Goal: Transaction & Acquisition: Purchase product/service

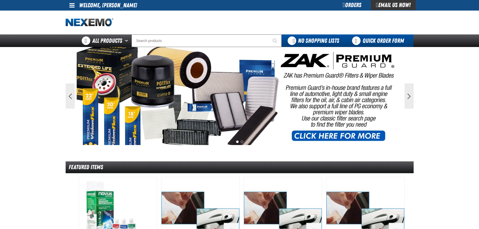
click at [363, 42] on link "Quick Order Form" at bounding box center [379, 40] width 68 height 13
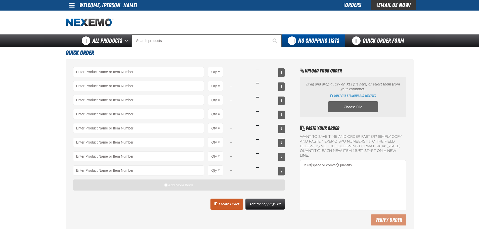
click at [152, 185] on button "Add More Rows" at bounding box center [179, 185] width 212 height 11
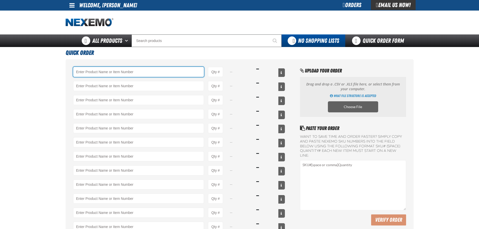
click at [111, 73] on input "Product" at bounding box center [138, 72] width 131 height 10
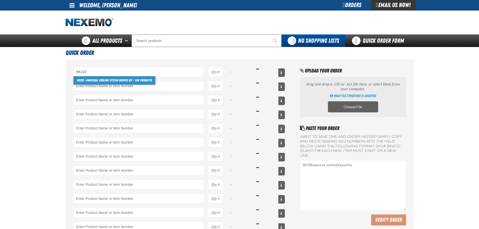
click at [87, 82] on link "RK222 - Universal Cooling System Service Kit - ZAK Products" at bounding box center [114, 80] width 82 height 9
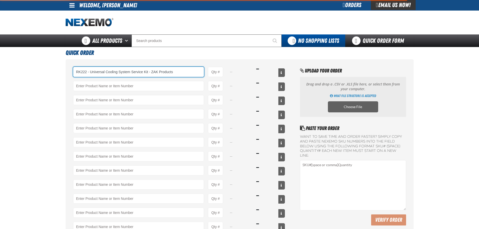
type input "RK222 - Universal Cooling System Service Kit - ZAK Products"
type input "1"
select select "kit"
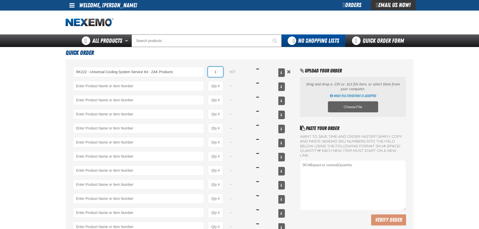
drag, startPoint x: 221, startPoint y: 71, endPoint x: 208, endPoint y: 72, distance: 12.1
click at [208, 72] on input "1" at bounding box center [215, 72] width 15 height 10
type input "RK222 - Universal Cooling System Service Kit - ZAK Products"
type input "36"
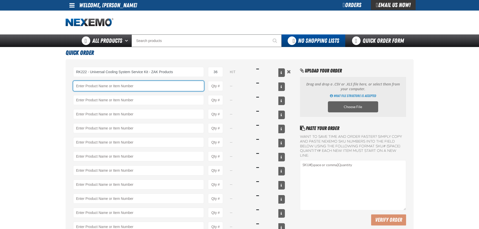
click at [189, 83] on input "Product" at bounding box center [138, 86] width 131 height 10
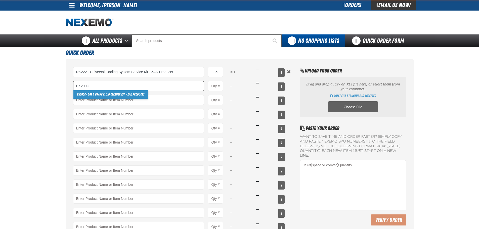
drag, startPoint x: 100, startPoint y: 94, endPoint x: 185, endPoint y: 91, distance: 85.1
click at [101, 94] on link "BK200C - DOT 4 Brake Fluid Cleaner Kit - ZAK Products" at bounding box center [110, 94] width 74 height 9
type input "BK200C - DOT 4 Brake Fluid Cleaner Kit - ZAK Products"
type input "1"
select select "kit"
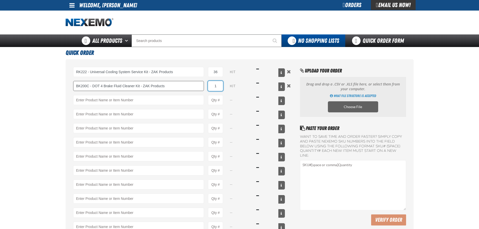
type input "BK200C - DOT 4 Brake Fluid Cleaner Kit - ZAK Products"
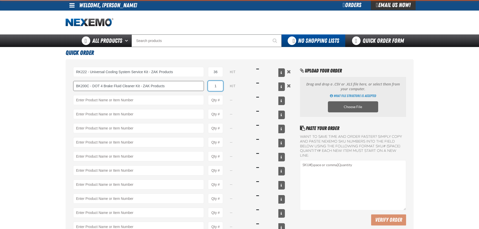
drag, startPoint x: 216, startPoint y: 86, endPoint x: 200, endPoint y: 86, distance: 16.3
click at [200, 86] on div "BK200C - DOT 4 Brake Fluid Cleaner Kit - ZAK Products BK200C - DOT 4 Brake Flui…" at bounding box center [179, 86] width 212 height 10
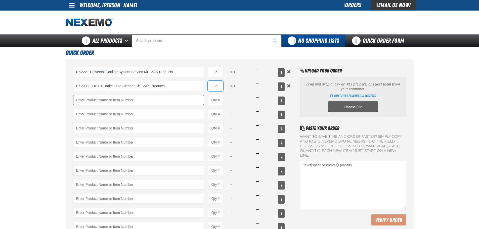
type input "36"
click at [182, 97] on input "Product" at bounding box center [138, 100] width 131 height 10
drag, startPoint x: 88, startPoint y: 105, endPoint x: 87, endPoint y: 108, distance: 2.8
click at [87, 108] on link "DF801 - DIESEL 8-in-1 TOTAL CLEAN - ZAK Products" at bounding box center [106, 108] width 67 height 9
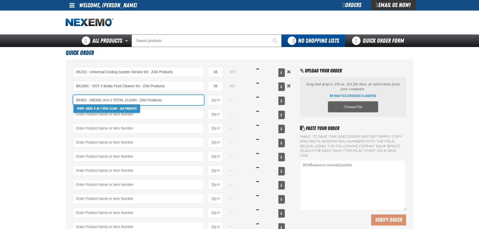
type input "DF801 - DIESEL 8-in-1 TOTAL CLEAN - ZAK Products"
type input "1"
select select "bottle"
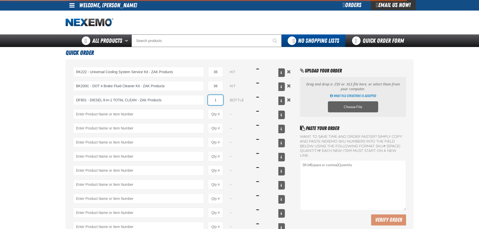
type input "DF801 - DIESEL 8-in-1 TOTAL CLEAN - ZAK Products"
drag, startPoint x: 218, startPoint y: 100, endPoint x: 209, endPoint y: 100, distance: 9.1
click at [209, 100] on input "1" at bounding box center [215, 100] width 15 height 10
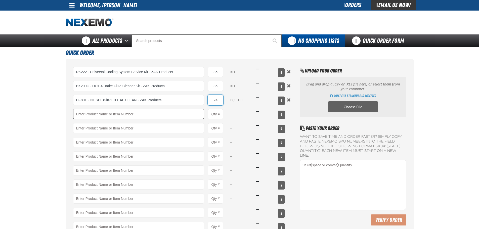
type input "24"
click at [151, 116] on input "Product" at bounding box center [138, 114] width 131 height 10
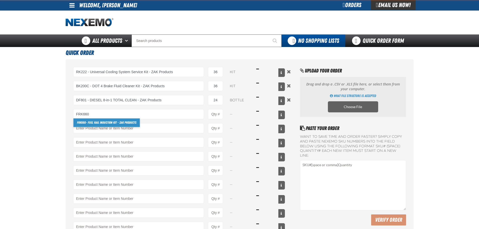
click at [130, 122] on link "FRK660 - Fuel Rail Induction Kit - ZAK Products" at bounding box center [106, 122] width 66 height 9
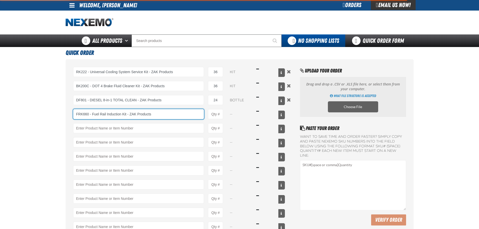
type input "FRK660 - Fuel Rail Induction Kit - ZAK Products"
type input "1"
select select "kit"
type input "FRK660 - Fuel Rail Induction Kit - ZAK Products"
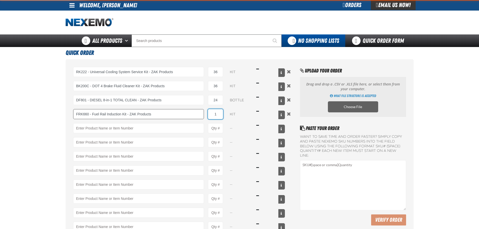
drag, startPoint x: 218, startPoint y: 114, endPoint x: 203, endPoint y: 112, distance: 15.2
click at [203, 112] on div "FRK660 - Fuel Rail Induction Kit - ZAK Products FRK660 - Fuel Rail Induction Ki…" at bounding box center [179, 114] width 212 height 10
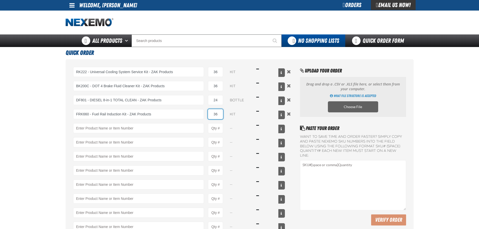
type input "36"
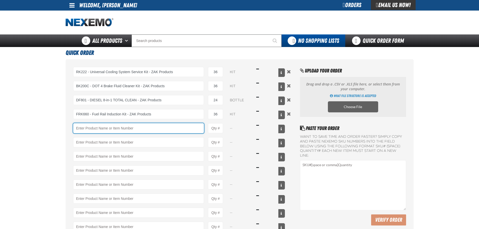
click at [106, 127] on input "Product" at bounding box center [138, 128] width 131 height 10
click at [106, 126] on input "Product" at bounding box center [138, 128] width 131 height 10
click at [114, 132] on input "Product" at bounding box center [138, 128] width 131 height 10
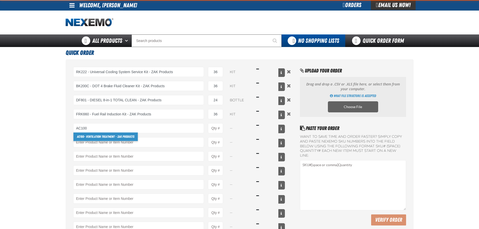
drag, startPoint x: 98, startPoint y: 134, endPoint x: 102, endPoint y: 135, distance: 4.7
click at [93, 135] on link "AC100 - Ventilation Treatment - ZAK Products" at bounding box center [105, 137] width 64 height 9
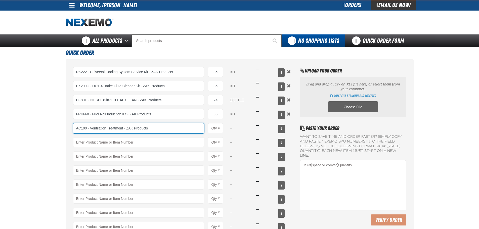
type input "AC100 - Ventilation Treatment - ZAK Products"
type input "1"
select select "can"
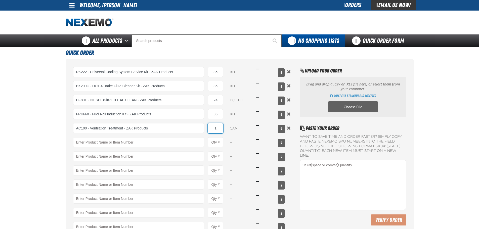
drag, startPoint x: 218, startPoint y: 129, endPoint x: 206, endPoint y: 129, distance: 11.1
click at [207, 129] on div "AC100 - Ventilation Treatment - ZAK Products AC100 - Ventilation Treatment - ZA…" at bounding box center [179, 128] width 212 height 10
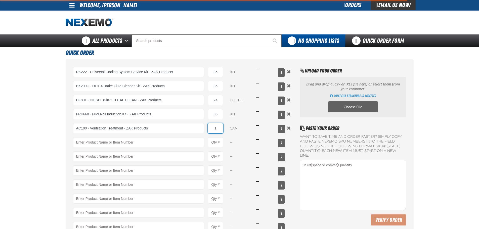
type input "AC100 - Ventilation Treatment - ZAK Products"
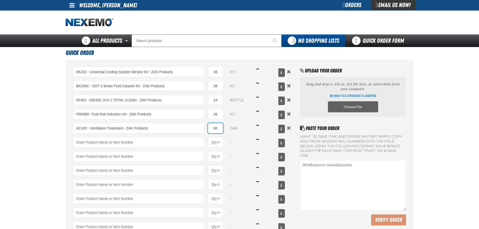
type input "60"
click at [185, 137] on div "RK222 - Universal Cooling System Service Kit - ZAK Products RK222 - Universal C…" at bounding box center [179, 156] width 212 height 179
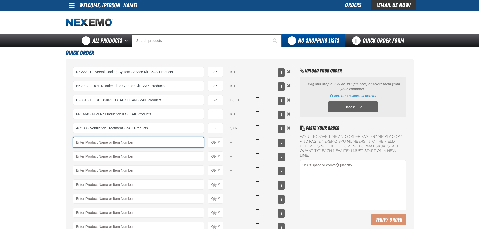
click at [185, 142] on input "Product" at bounding box center [138, 142] width 131 height 10
type input "F"
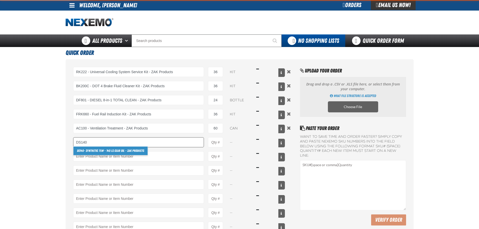
click at [104, 149] on link "DS140 - Synthetic 75W - 140 LS Gear Oil - ZAK Products" at bounding box center [110, 151] width 74 height 9
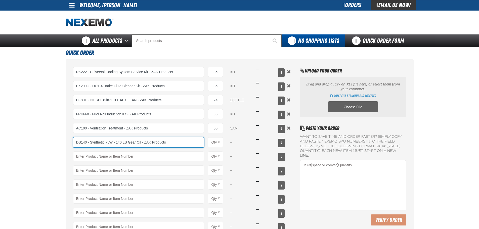
type input "DS140 - Synthetic 75W - 140 LS Gear Oil - ZAK Products"
type input "1"
select select "bottle"
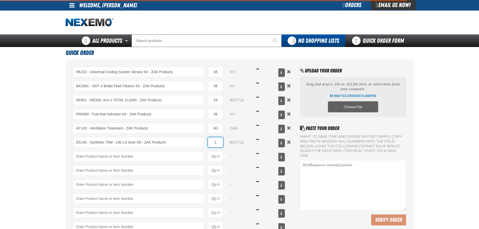
type input "DS140 - Synthetic 75W - 140 LS Gear Oil - ZAK Products"
drag, startPoint x: 223, startPoint y: 143, endPoint x: 215, endPoint y: 143, distance: 8.1
click at [215, 143] on input "1" at bounding box center [215, 142] width 15 height 10
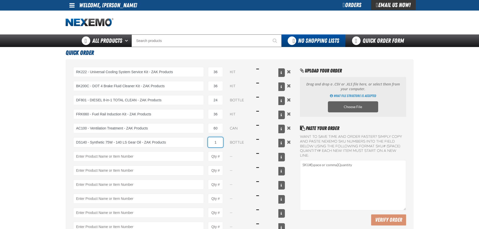
click at [222, 143] on input "1" at bounding box center [215, 142] width 15 height 10
type input "36"
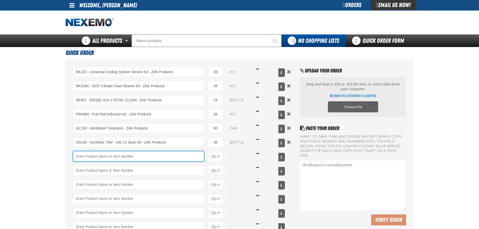
click at [91, 156] on input "Product" at bounding box center [138, 156] width 131 height 10
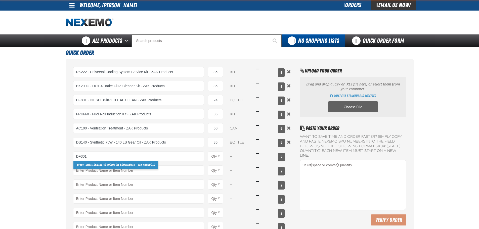
click at [96, 166] on link "DF301 - Diesel Synthetic Engine Oil Conditioner - ZAK Products" at bounding box center [115, 165] width 85 height 9
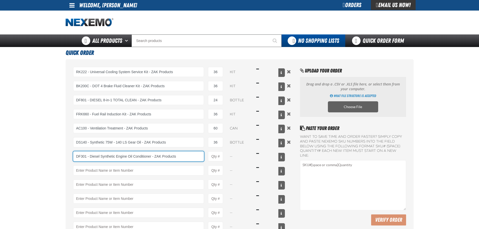
type input "DF301 - Diesel Synthetic Engine Oil Conditioner - ZAK Products"
type input "1"
select select "bottle"
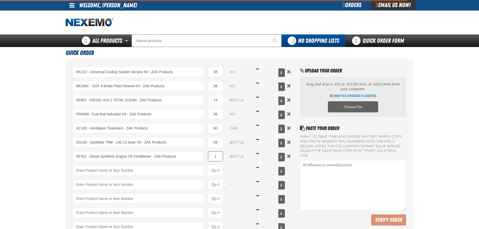
drag, startPoint x: 223, startPoint y: 156, endPoint x: 209, endPoint y: 154, distance: 14.2
click at [209, 154] on div "DF301 - Diesel Synthetic Engine Oil Conditioner - ZAK Products DF301 - Diesel S…" at bounding box center [179, 156] width 212 height 10
type input "DF301 - Diesel Synthetic Engine Oil Conditioner - ZAK Products"
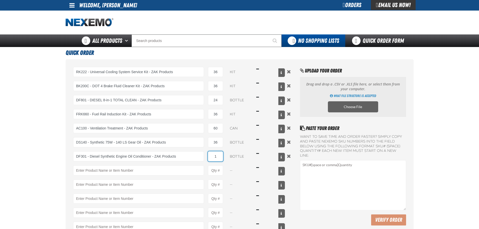
click at [213, 156] on input "1" at bounding box center [215, 156] width 15 height 10
click at [214, 156] on input "1" at bounding box center [215, 156] width 15 height 10
type input "24"
click at [171, 165] on div "RK222 - Universal Cooling System Service Kit - ZAK Products RK222 - Universal C…" at bounding box center [179, 156] width 212 height 179
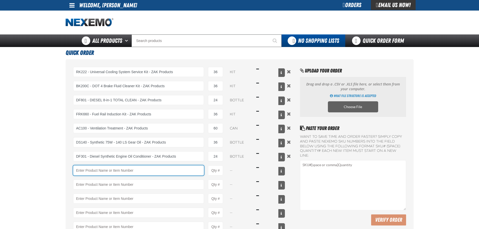
click at [170, 166] on input "Product" at bounding box center [138, 170] width 131 height 10
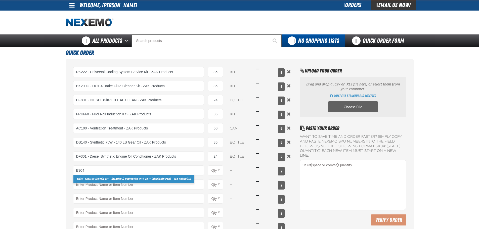
click at [112, 177] on link "B304 - Battery Service Kit - Cleaner & Protector with Anti-Corrosion Pads - ZAK…" at bounding box center [133, 179] width 121 height 9
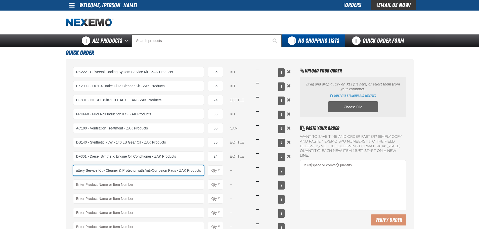
type input "B304 - Battery Service Kit - Cleaner &amp; Protector with Anti-Corrosion Pads -…"
type input "1"
select select "kit"
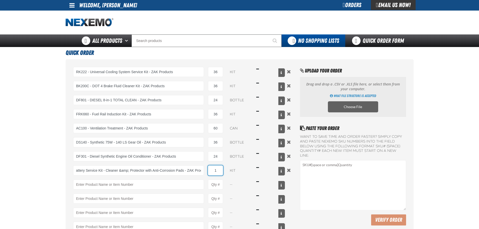
scroll to position [0, 0]
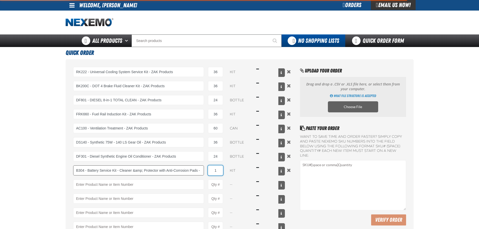
drag, startPoint x: 217, startPoint y: 168, endPoint x: 204, endPoint y: 169, distance: 13.6
click at [204, 169] on div "B304 - Battery Service Kit - Cleaner &amp; Protector with Anti-Corrosion Pads -…" at bounding box center [179, 170] width 212 height 10
type input "B304 - Battery Service Kit - Cleaner &amp; Protector with Anti-Corrosion Pads -…"
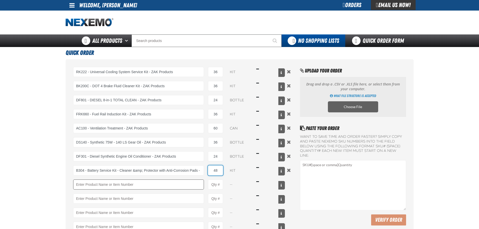
type input "48"
click at [177, 180] on input "Product" at bounding box center [138, 185] width 131 height 10
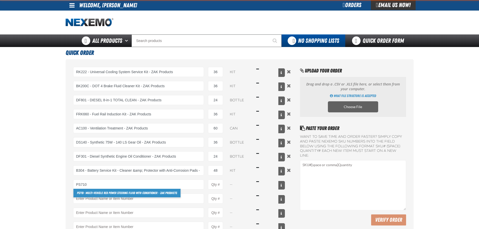
click at [140, 194] on link "PS710 - Multi-Vehicle Red Power Steering Fluid with Conditioner - ZAK Products" at bounding box center [126, 193] width 107 height 9
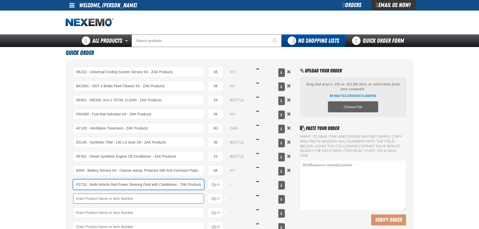
scroll to position [0, 1]
type input "PS710 - Multi-Vehicle Red Power Steering Fluid with Conditioner - ZAK Products"
type input "1"
select select "bottle"
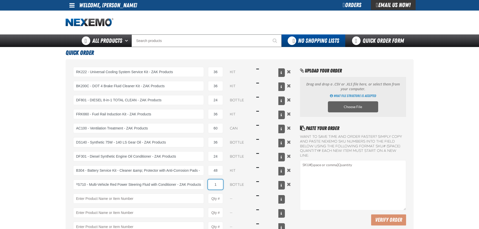
scroll to position [0, 0]
drag, startPoint x: 216, startPoint y: 184, endPoint x: 206, endPoint y: 184, distance: 9.6
click at [206, 184] on div "PS710 - Multi-Vehicle Red Power Steering Fluid with Conditioner - ZAK Products …" at bounding box center [179, 185] width 212 height 10
type input "PS710 - Multi-Vehicle Red Power Steering Fluid with Conditioner - ZAK Products"
type input "4"
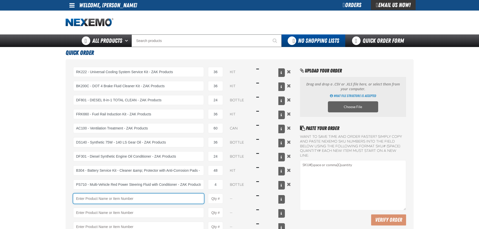
click at [183, 194] on input "Product" at bounding box center [138, 199] width 131 height 10
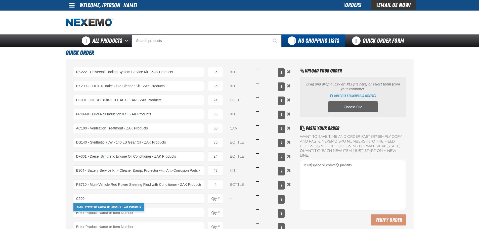
click at [114, 206] on link "C500 - Synthetic Engine Oil Booster - ZAK Products" at bounding box center [108, 207] width 71 height 9
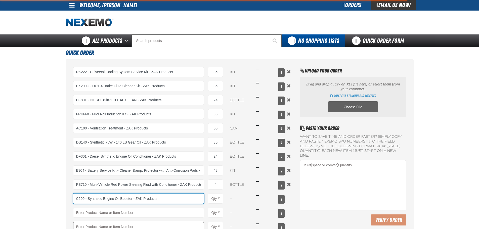
type input "C500 - Synthetic Engine Oil Booster - ZAK Products"
type input "1"
select select "bottle"
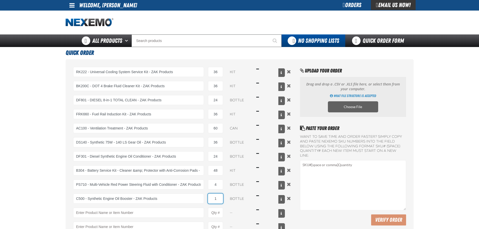
click at [216, 199] on input "1" at bounding box center [215, 199] width 15 height 10
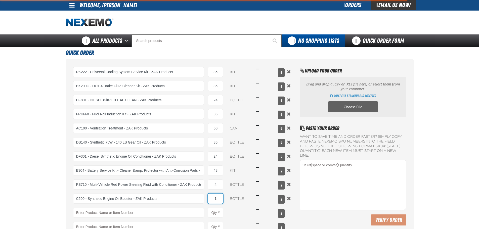
click at [222, 199] on input "1" at bounding box center [215, 199] width 15 height 10
type input "C500 - Synthetic Engine Oil Booster - ZAK Products"
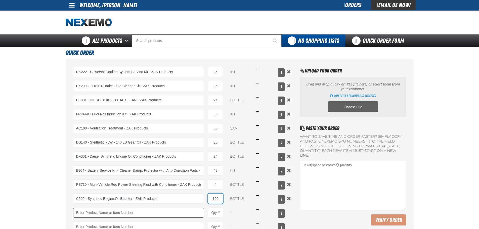
type input "120"
click at [169, 210] on input "Product" at bounding box center [138, 213] width 131 height 10
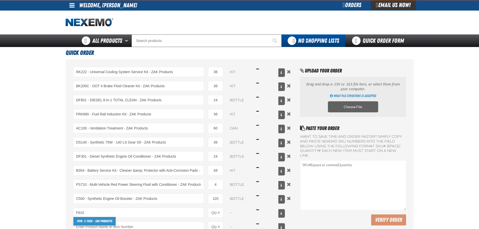
click at [106, 219] on link "F610 - Z-Tech - ZAK Products" at bounding box center [94, 221] width 42 height 9
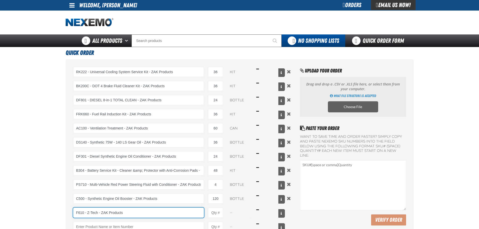
type input "F610 - Z-Tech - ZAK Products"
type input "1"
select select "bottle"
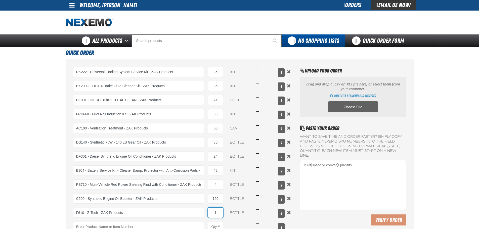
click at [218, 215] on input "1" at bounding box center [215, 213] width 15 height 10
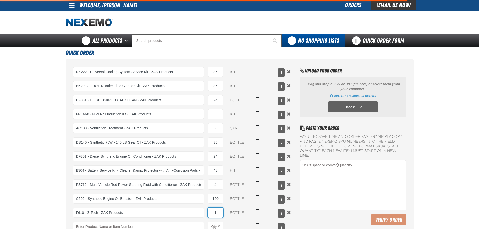
type input "F610 - Z-Tech - ZAK Products"
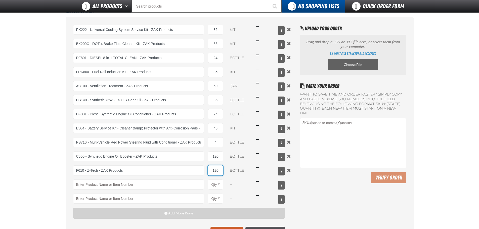
scroll to position [42, 0]
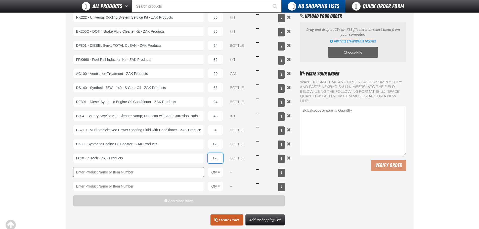
type input "120"
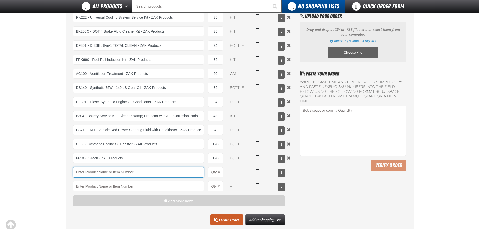
click at [151, 171] on input "Product" at bounding box center [138, 172] width 131 height 10
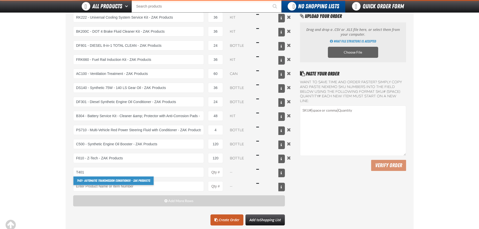
click at [111, 177] on link "T401 - Automatic Transmission Conditioner - ZAK Products" at bounding box center [113, 181] width 80 height 9
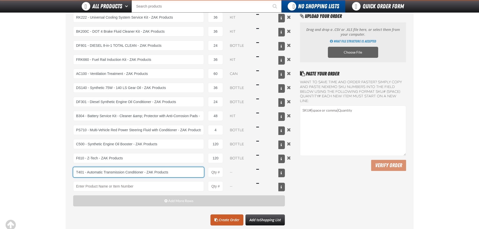
type input "T401 - Automatic Transmission Conditioner - ZAK Products"
type input "1"
select select "bottle"
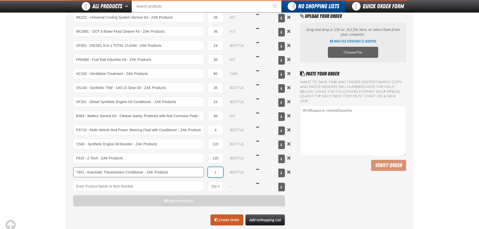
drag, startPoint x: 216, startPoint y: 172, endPoint x: 199, endPoint y: 176, distance: 17.6
click at [200, 175] on div "T401 - Automatic Transmission Conditioner - ZAK Products T401 - Automatic Trans…" at bounding box center [179, 172] width 212 height 10
type input "T401 - Automatic Transmission Conditioner - ZAK Products"
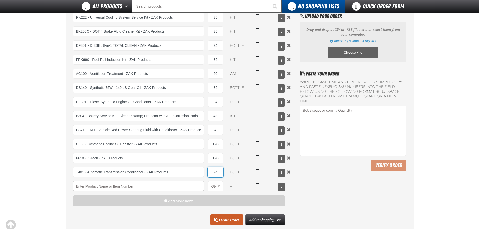
type input "24"
click at [179, 183] on input "Product" at bounding box center [138, 186] width 131 height 10
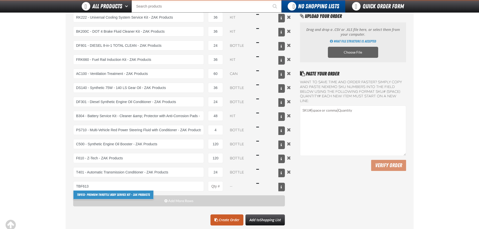
click at [106, 194] on link "TBF613 - Premium Throttle Body Service Kit - ZAK Products" at bounding box center [113, 195] width 80 height 9
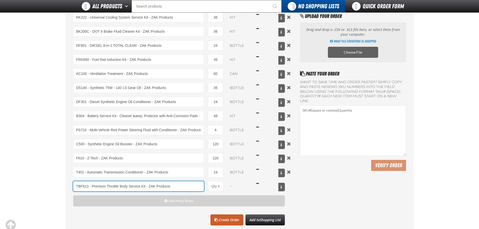
type input "TBF613 - Premium Throttle Body Service Kit - ZAK Products"
type input "1"
select select "kit"
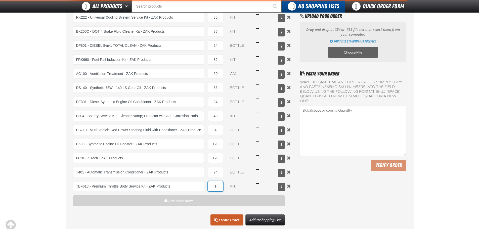
drag, startPoint x: 218, startPoint y: 186, endPoint x: 204, endPoint y: 186, distance: 13.1
click at [204, 186] on div "TBF613 - Premium Throttle Body Service Kit - ZAK Products TBF613 - Premium Thro…" at bounding box center [179, 186] width 212 height 10
type input "TBF613 - Premium Throttle Body Service Kit - ZAK Products"
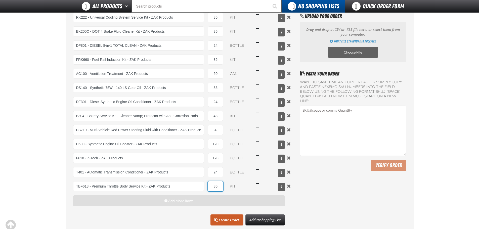
type input "36"
click at [203, 202] on button "Add More Rows" at bounding box center [179, 200] width 212 height 11
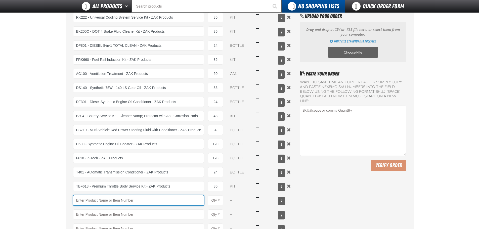
click at [108, 197] on input "Product" at bounding box center [138, 200] width 131 height 10
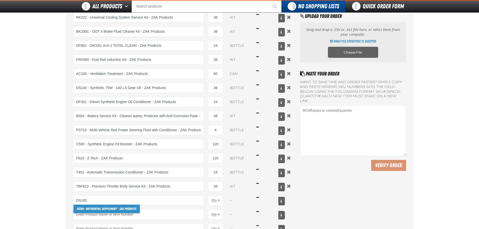
click at [98, 206] on link "DS100 - Differential Supplement - ZAK Products" at bounding box center [106, 209] width 66 height 9
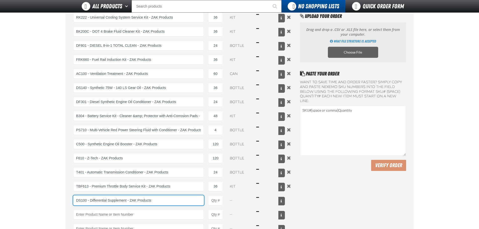
type input "DS100 - Differential Supplement - ZAK Products"
type input "1"
select select "bottle"
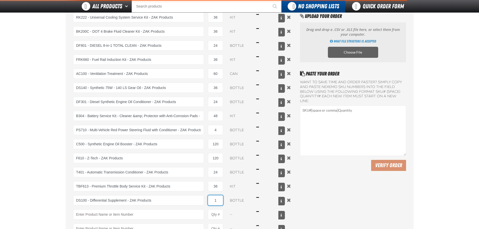
type input "DS100 - Differential Supplement - ZAK Products"
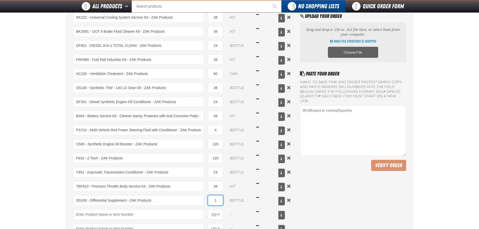
drag, startPoint x: 218, startPoint y: 201, endPoint x: 206, endPoint y: 199, distance: 12.4
click at [206, 199] on div "DS100 - Differential Supplement - ZAK Products DS100 - Differential Supplement …" at bounding box center [179, 200] width 212 height 10
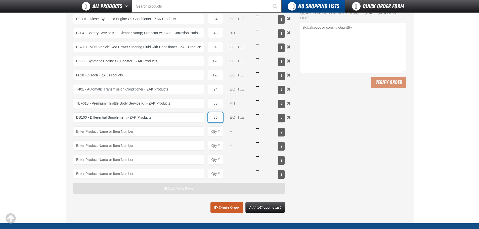
scroll to position [126, 0]
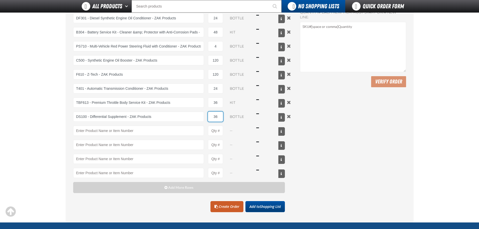
type input "36"
click at [254, 206] on span "Add to Shopping List" at bounding box center [264, 206] width 31 height 5
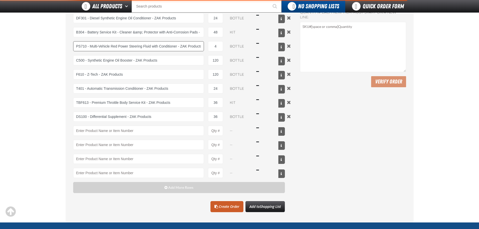
scroll to position [150, 0]
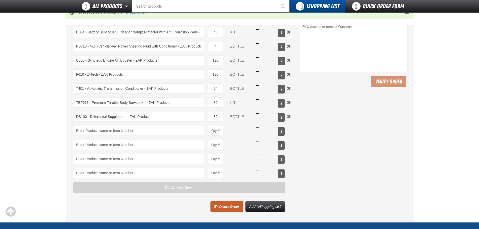
click at [137, 13] on link "view shopping list" at bounding box center [132, 12] width 28 height 4
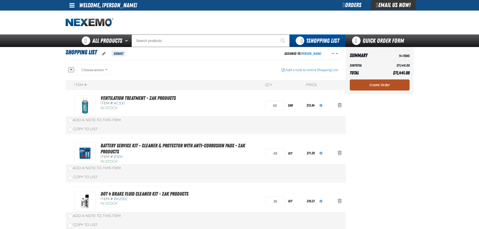
click at [366, 87] on link "Create Order" at bounding box center [380, 84] width 60 height 11
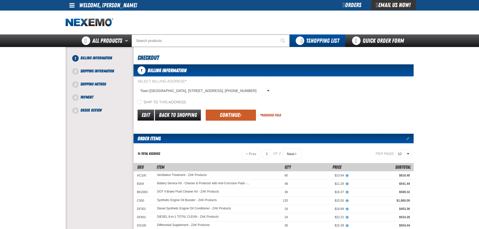
click at [170, 101] on label "Ship to this address" at bounding box center [162, 102] width 48 height 5
click at [142, 101] on input "Ship to this address" at bounding box center [140, 102] width 4 height 4
checkbox input "true"
click at [215, 111] on button "Continue" at bounding box center [231, 115] width 50 height 11
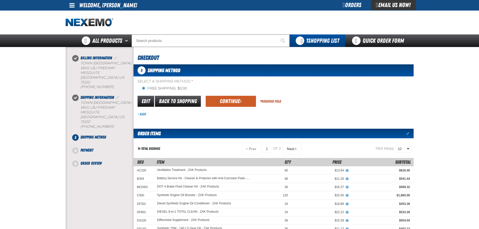
click at [231, 103] on button "Continue" at bounding box center [231, 101] width 50 height 11
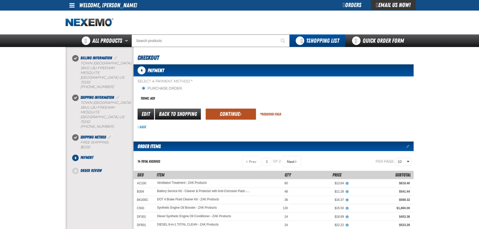
click at [217, 114] on button "Continue" at bounding box center [231, 114] width 50 height 11
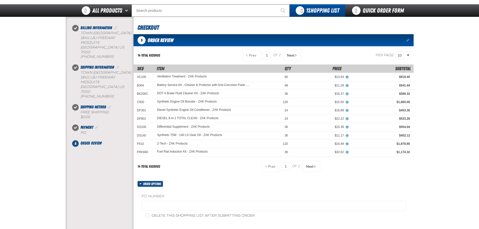
scroll to position [42, 0]
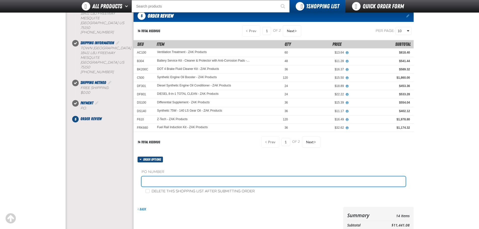
click at [174, 183] on input "text" at bounding box center [274, 182] width 264 height 10
type input "STOCK"
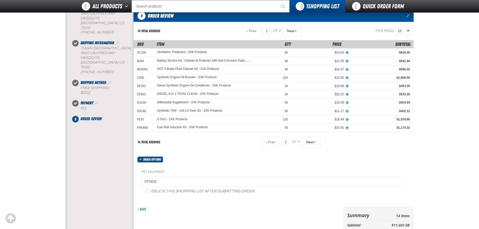
click at [177, 189] on div "Delete this shopping list after submitting order" at bounding box center [274, 191] width 264 height 5
click at [192, 191] on label "Delete this shopping list after submitting order" at bounding box center [200, 191] width 109 height 5
click at [150, 191] on input "Delete this shopping list after submitting order" at bounding box center [148, 191] width 4 height 4
checkbox input "true"
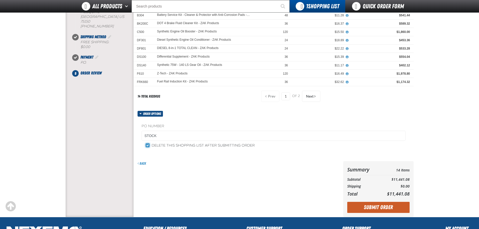
scroll to position [126, 0]
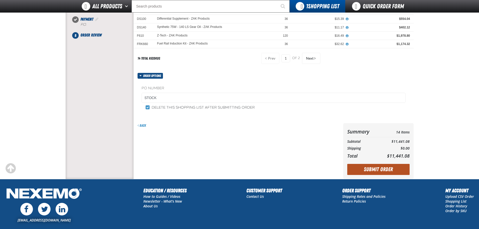
click at [378, 173] on button "Submit Order" at bounding box center [378, 169] width 62 height 11
